Goal: Transaction & Acquisition: Purchase product/service

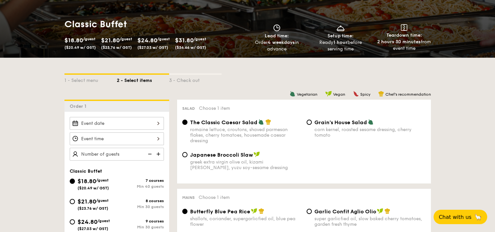
scroll to position [164, 0]
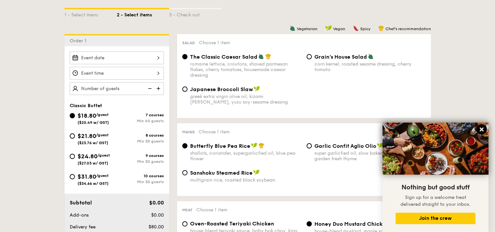
click at [483, 129] on icon at bounding box center [482, 129] width 4 height 4
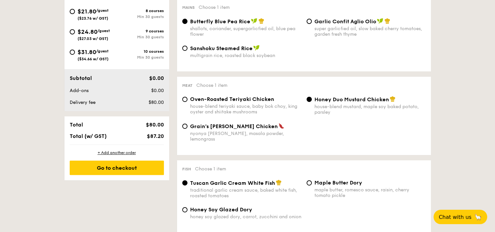
scroll to position [196, 0]
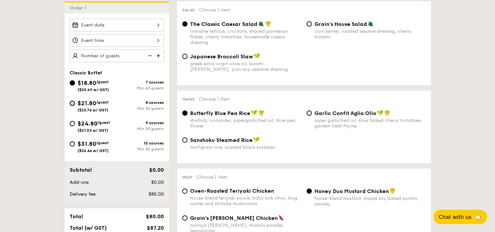
click at [72, 102] on input "$21.80 /guest ($23.76 w/ GST) 8 courses Min 30 guests" at bounding box center [72, 103] width 5 height 5
radio input "true"
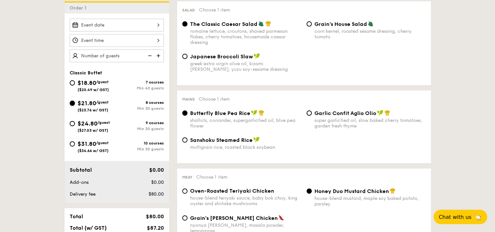
radio input "true"
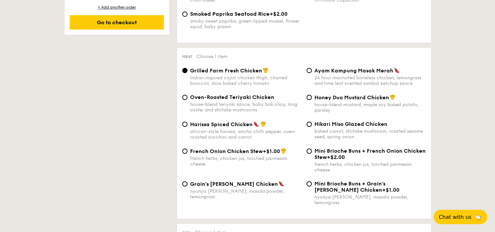
scroll to position [458, 0]
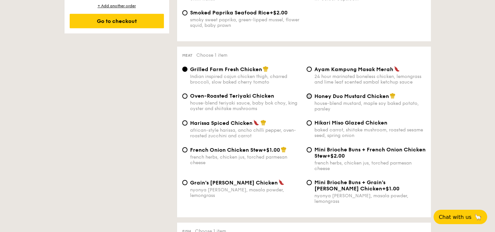
click at [310, 99] on input "Honey Duo Mustard Chicken house-blend mustard, maple soy baked potato, parsley" at bounding box center [309, 95] width 5 height 5
radio input "true"
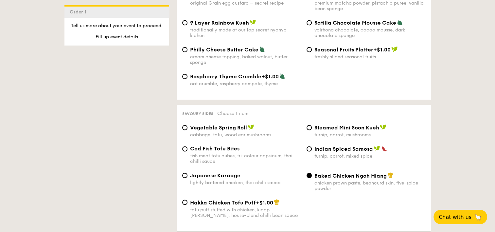
scroll to position [1081, 0]
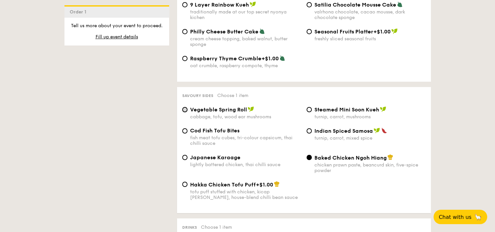
click at [185, 110] on input "Vegetable Spring Roll cabbage, tofu, wood ear mushrooms" at bounding box center [184, 109] width 5 height 5
radio input "true"
click at [185, 109] on input "Vegetable Spring Roll cabbage, tofu, wood ear mushrooms" at bounding box center [184, 109] width 5 height 5
click at [308, 109] on input "Steamed Mini Soon Kueh turnip, carrot, mushrooms" at bounding box center [309, 109] width 5 height 5
radio input "true"
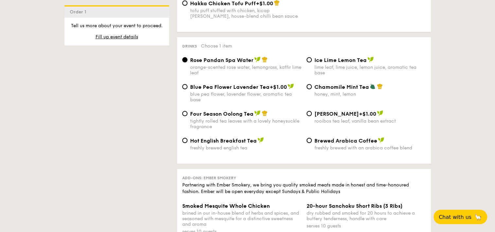
scroll to position [1277, 0]
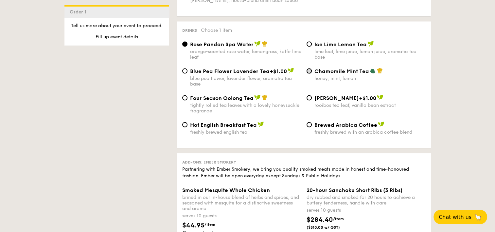
click at [310, 74] on input "Chamomile Mint Tea honey, mint, lemon" at bounding box center [309, 70] width 5 height 5
radio input "true"
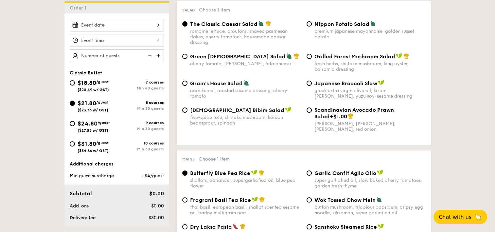
scroll to position [196, 0]
click at [157, 54] on img at bounding box center [159, 55] width 10 height 12
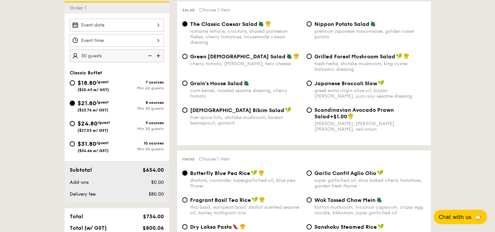
click at [157, 54] on img at bounding box center [159, 55] width 10 height 12
type input "35 guests"
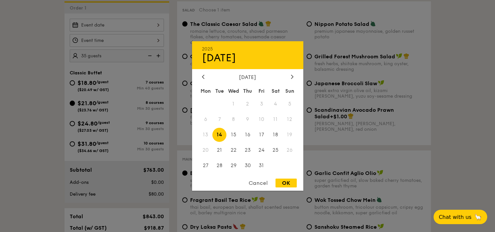
click at [160, 25] on div "2025 Oct [DATE] Tue Wed Thu Fri Sat Sun 1 2 3 4 5 6 7 8 9 10 11 12 13 14 15 16 …" at bounding box center [117, 25] width 94 height 13
click at [235, 134] on span "15" at bounding box center [234, 135] width 14 height 14
click at [159, 41] on div at bounding box center [247, 116] width 495 height 232
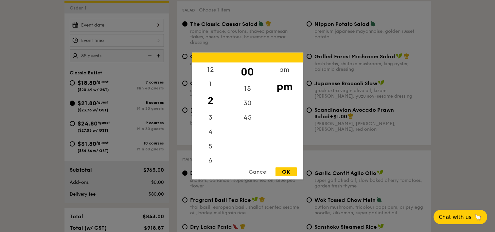
click at [157, 41] on div "12 1 2 3 4 5 6 7 8 9 10 11 00 15 30 45 am pm Cancel OK" at bounding box center [117, 40] width 94 height 13
click at [211, 71] on div "12" at bounding box center [210, 72] width 37 height 19
click at [289, 172] on div "OK" at bounding box center [286, 171] width 21 height 9
type input "12:00PM"
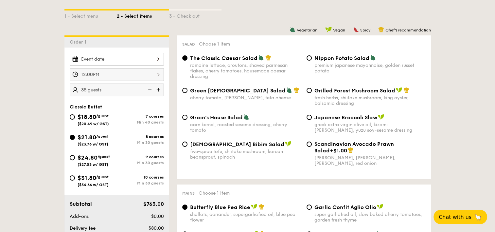
scroll to position [164, 0]
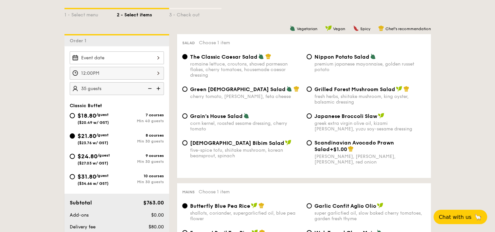
click at [158, 88] on img at bounding box center [159, 88] width 10 height 12
type input "40 guests"
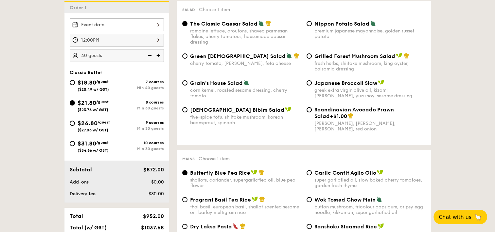
scroll to position [196, 0]
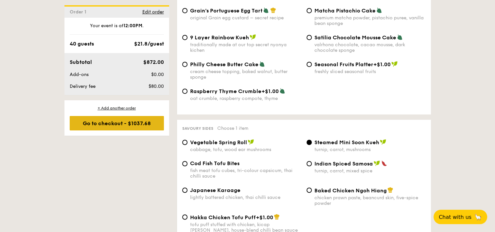
click at [131, 124] on div "Go to checkout - $1037.68" at bounding box center [117, 123] width 94 height 14
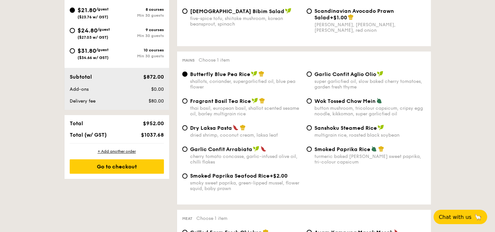
scroll to position [188, 0]
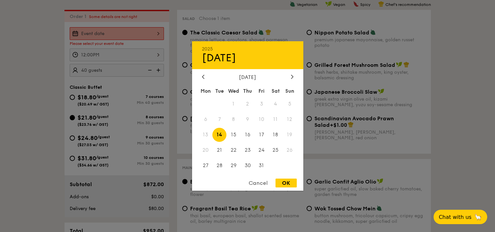
click at [157, 34] on div "2025 Oct [DATE] Tue Wed Thu Fri Sat Sun 1 2 3 4 5 6 7 8 9 10 11 12 13 14 15 16 …" at bounding box center [117, 33] width 94 height 13
click at [234, 134] on span "15" at bounding box center [234, 135] width 14 height 14
click at [286, 185] on div "OK" at bounding box center [286, 182] width 21 height 9
type input "[DATE]"
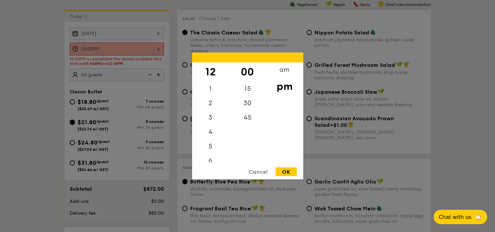
click at [156, 47] on div "12:00PM 12 1 2 3 4 5 6 7 8 9 10 11 00 15 30 45 am pm Cancel OK" at bounding box center [117, 49] width 94 height 13
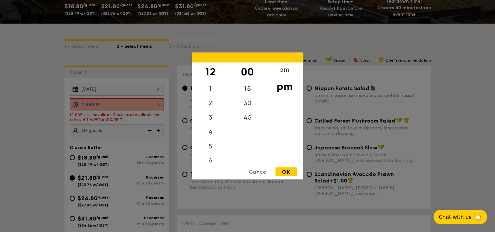
scroll to position [122, 0]
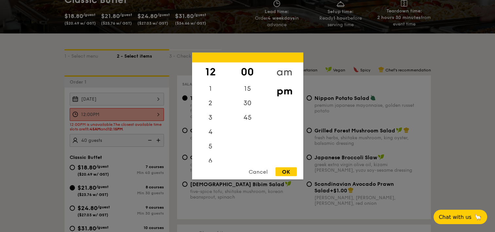
click at [278, 71] on div "am" at bounding box center [284, 72] width 37 height 19
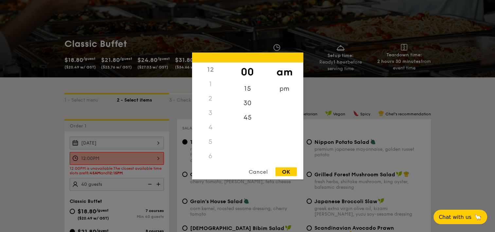
scroll to position [90, 0]
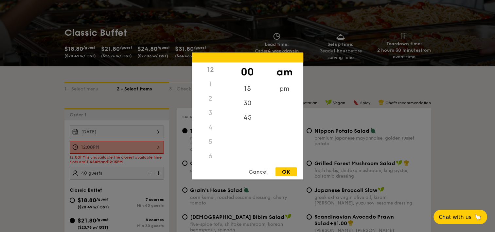
click at [138, 148] on div at bounding box center [247, 116] width 495 height 232
click at [157, 147] on div "12:00PM 12 1 2 3 4 5 6 7 8 9 10 11 00 15 30 45 am pm Cancel OK" at bounding box center [117, 147] width 94 height 13
click at [214, 74] on div "12" at bounding box center [210, 72] width 37 height 19
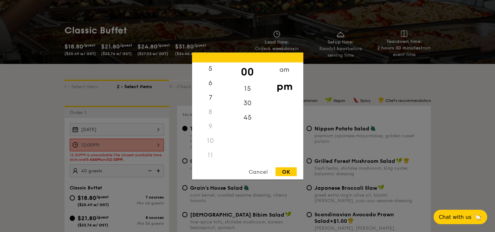
scroll to position [122, 0]
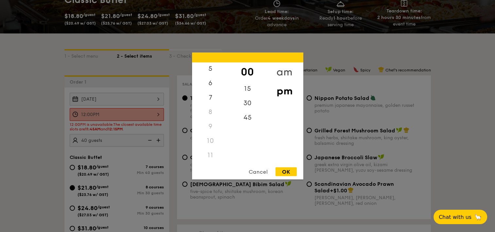
click at [281, 72] on div "am" at bounding box center [284, 72] width 37 height 19
click at [211, 152] on div "11" at bounding box center [210, 152] width 37 height 19
click at [248, 122] on div "45" at bounding box center [247, 119] width 37 height 19
click at [290, 174] on div "OK" at bounding box center [286, 171] width 21 height 9
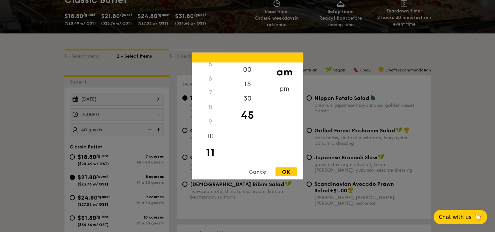
type input "11:45AM"
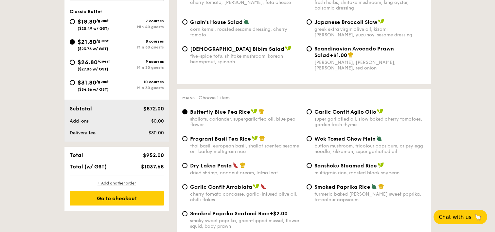
scroll to position [286, 0]
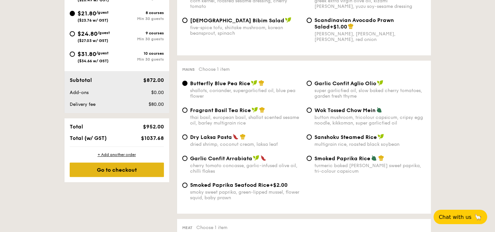
click at [131, 170] on div "Go to checkout" at bounding box center [117, 169] width 94 height 14
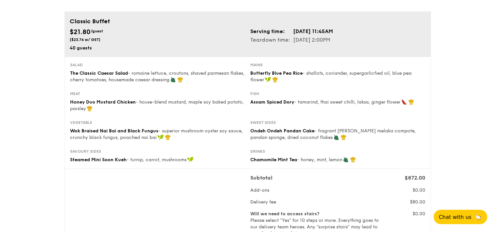
scroll to position [65, 0]
